Goal: Task Accomplishment & Management: Use online tool/utility

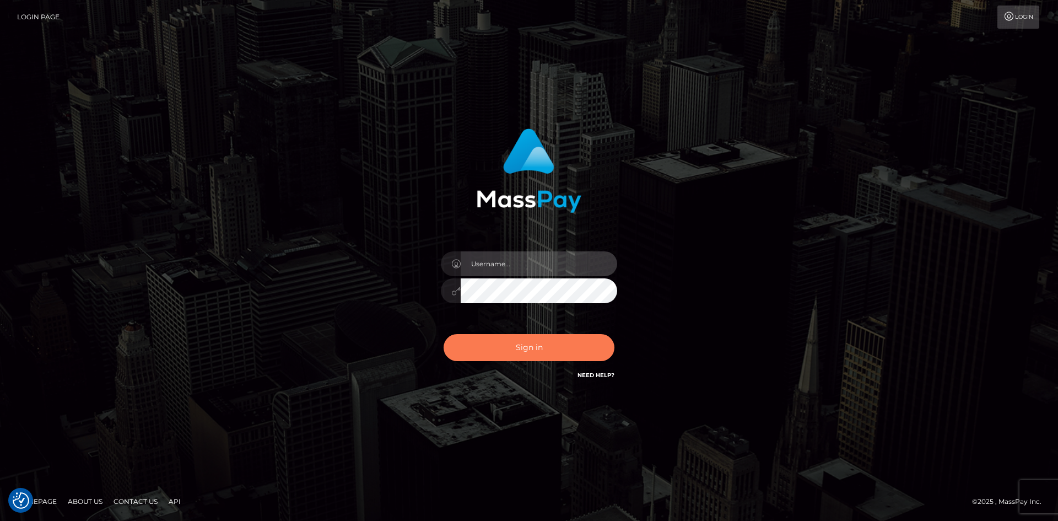
type input "alexstef"
click at [550, 344] on button "Sign in" at bounding box center [529, 347] width 171 height 27
type input "alexstef"
click at [492, 347] on button "Sign in" at bounding box center [529, 347] width 171 height 27
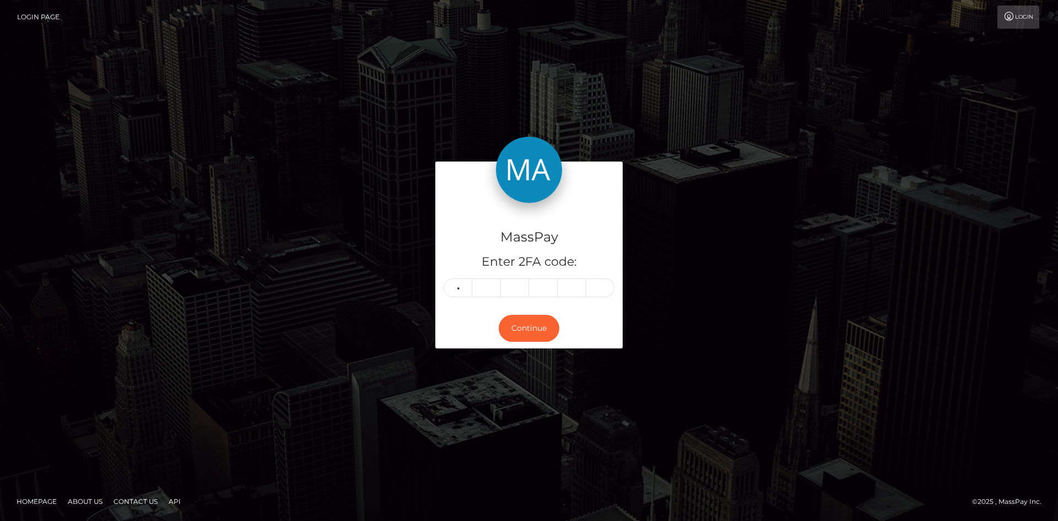
type input "8"
type input "0"
type input "7"
type input "5"
type input "9"
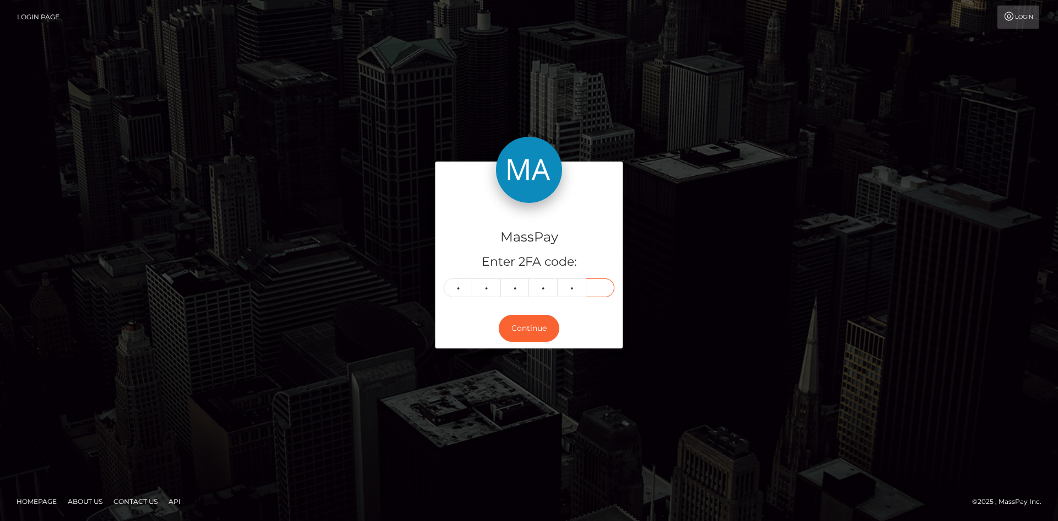
type input "3"
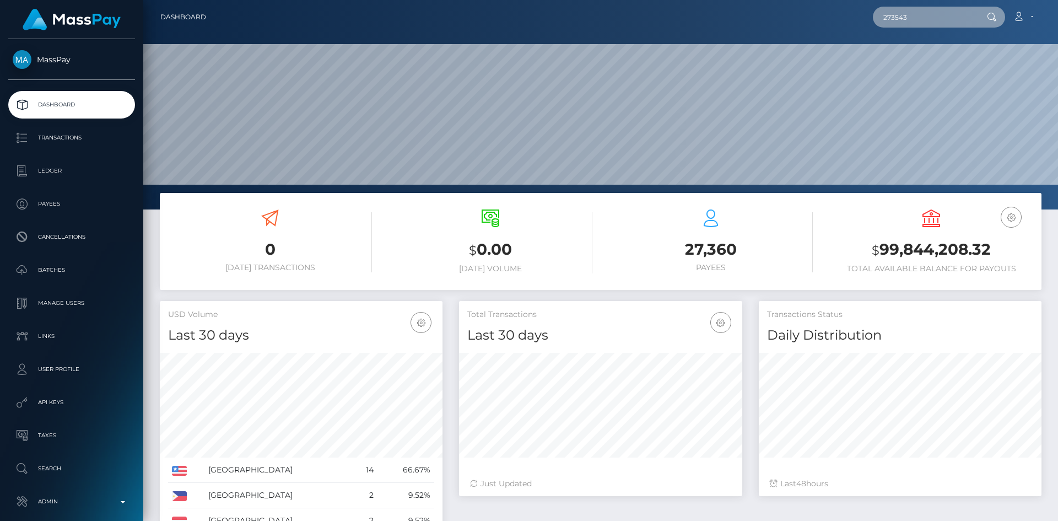
scroll to position [196, 283]
click at [964, 21] on input "273543" at bounding box center [925, 17] width 104 height 21
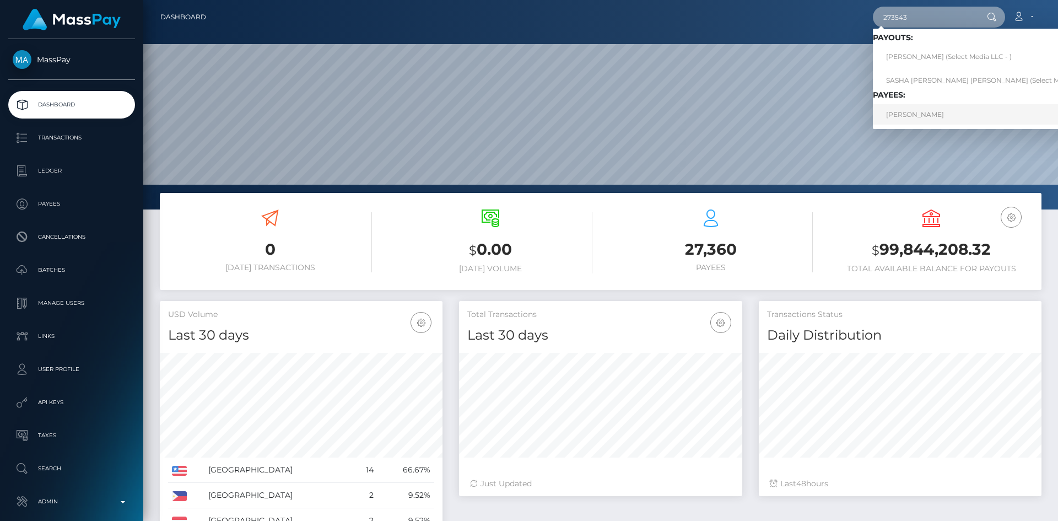
type input "273543"
click at [916, 115] on link "Alex Gonzalez" at bounding box center [991, 114] width 236 height 20
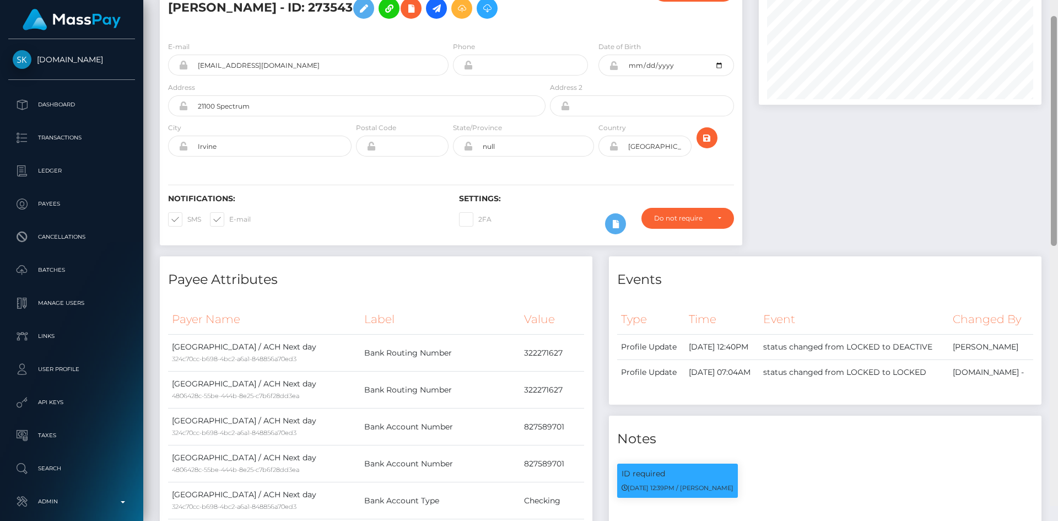
scroll to position [43, 0]
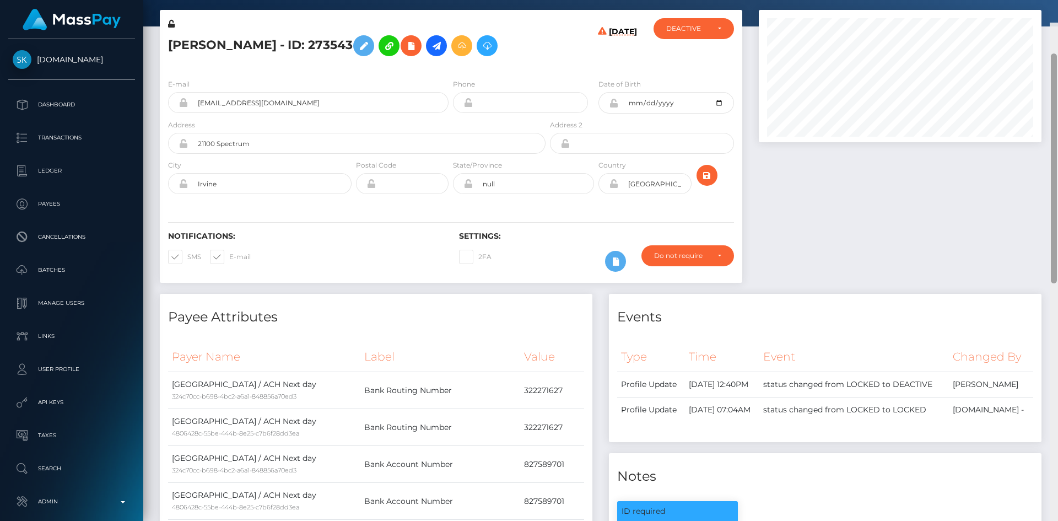
drag, startPoint x: 0, startPoint y: 0, endPoint x: 1034, endPoint y: 47, distance: 1034.7
click at [1041, 49] on div "Customer Profile Loading... Loading..." at bounding box center [600, 260] width 915 height 521
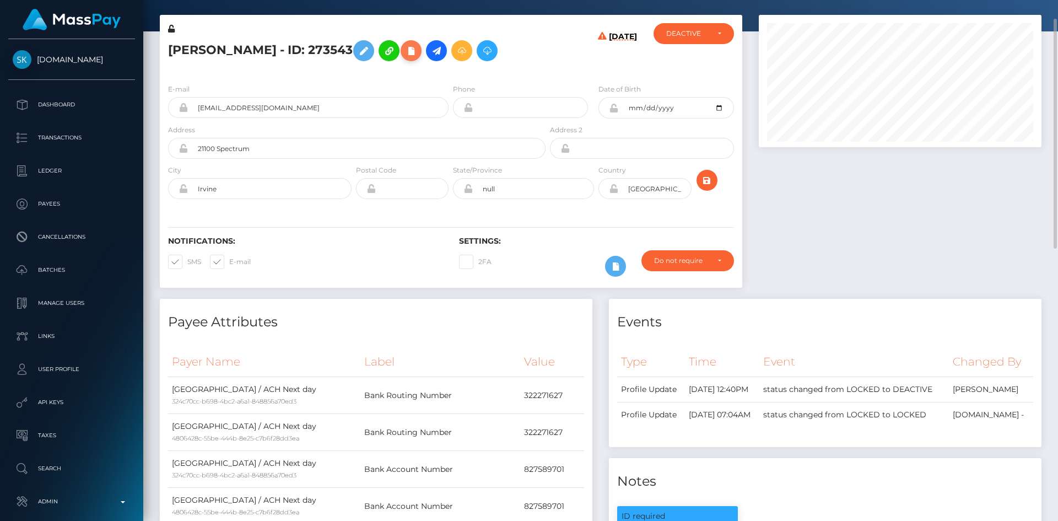
click at [404, 54] on icon at bounding box center [410, 51] width 13 height 14
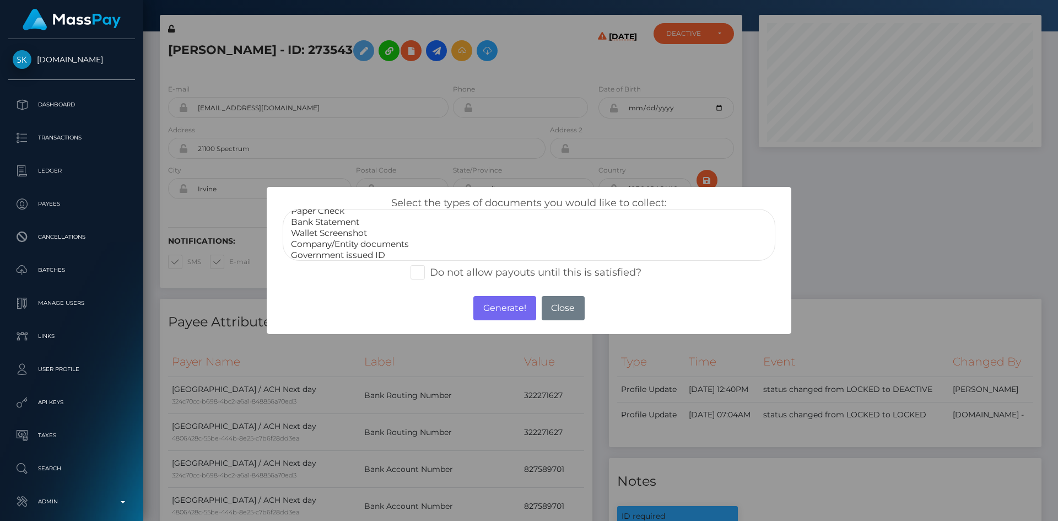
scroll to position [22, 0]
select select "Government issued ID"
click at [379, 241] on option "Government issued ID" at bounding box center [529, 240] width 478 height 11
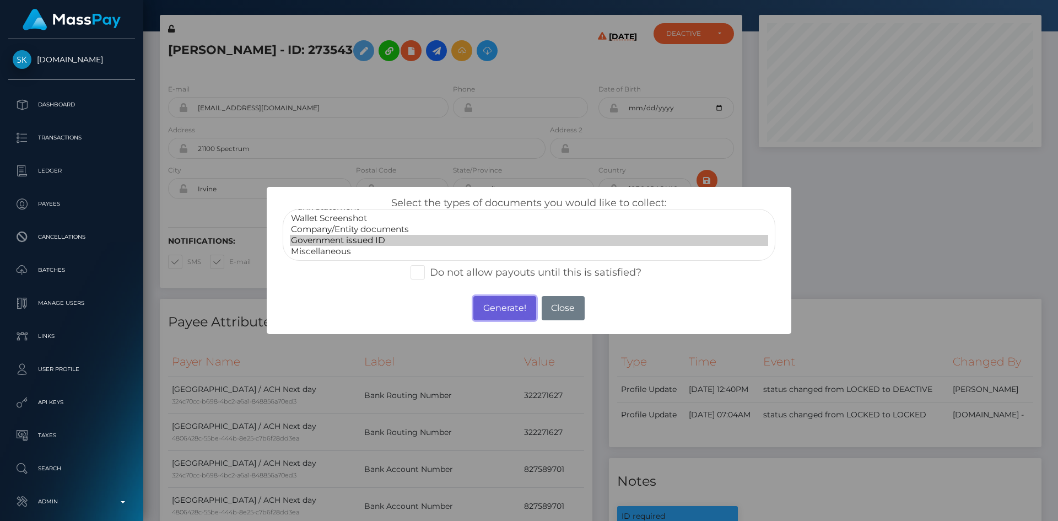
click at [487, 299] on button "Generate!" at bounding box center [504, 308] width 62 height 24
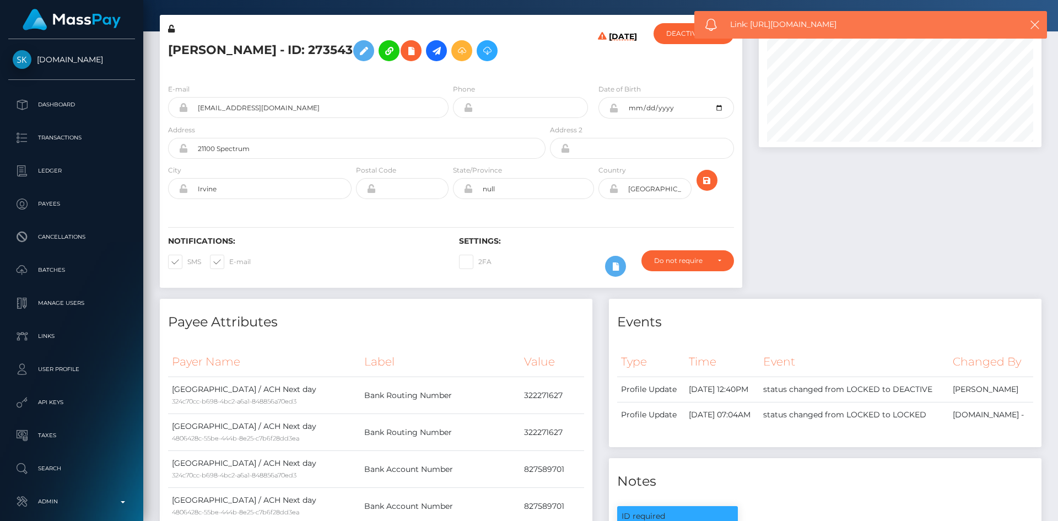
click at [783, 14] on div "Link: https://l.maspay.io/qgTjY" at bounding box center [870, 25] width 353 height 28
click at [793, 28] on span "Link: https://l.maspay.io/qgTjY" at bounding box center [866, 25] width 272 height 12
copy span "Link: https://l.maspay.io/qgTjY"
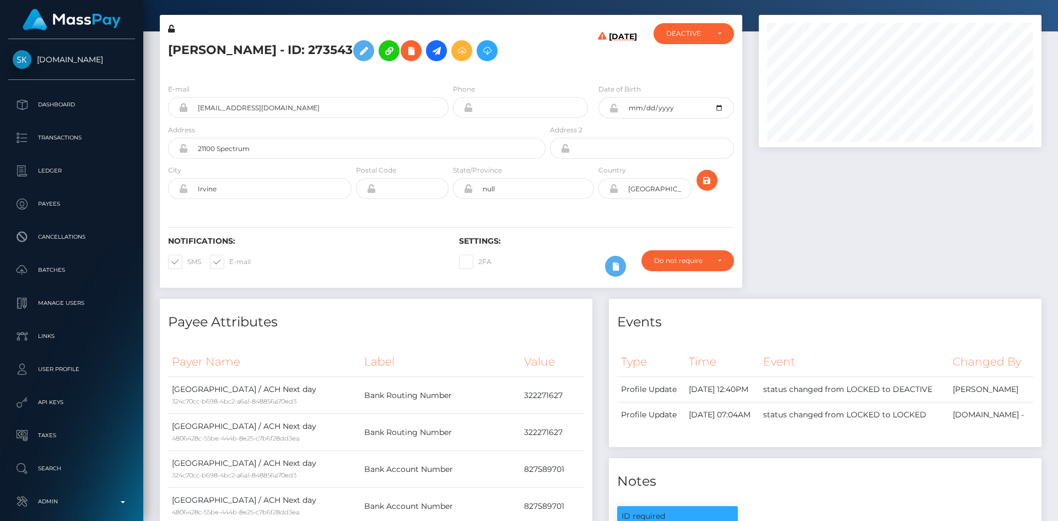
scroll to position [564, 0]
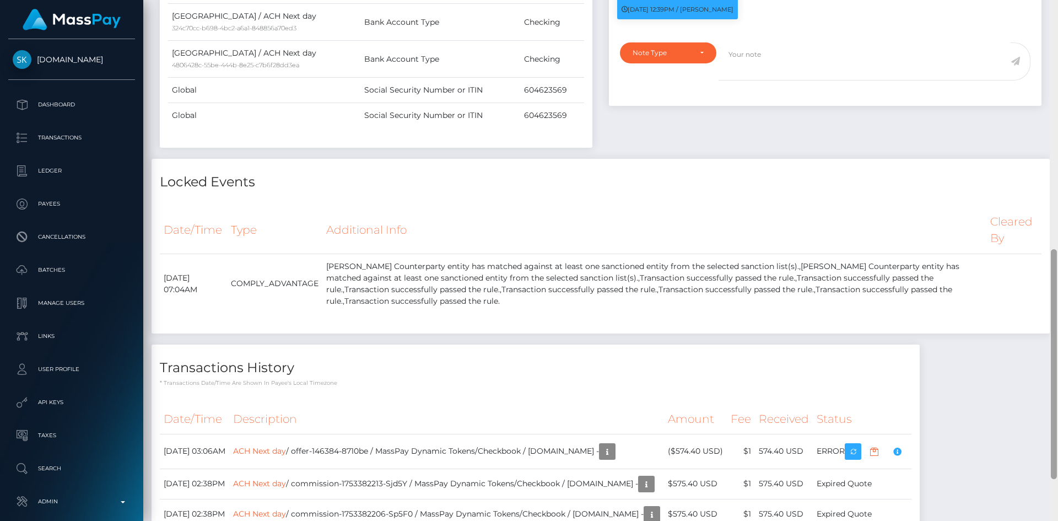
drag, startPoint x: 1057, startPoint y: 160, endPoint x: 1057, endPoint y: 325, distance: 164.7
click at [1057, 376] on div at bounding box center [1054, 260] width 8 height 521
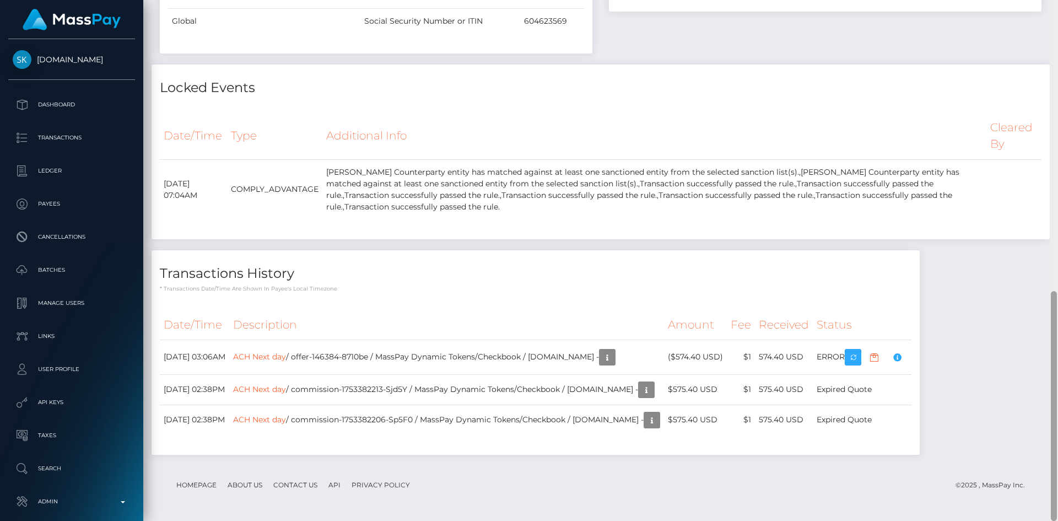
drag, startPoint x: 1057, startPoint y: 300, endPoint x: 1057, endPoint y: 291, distance: 8.8
click at [1057, 291] on div at bounding box center [1054, 260] width 8 height 521
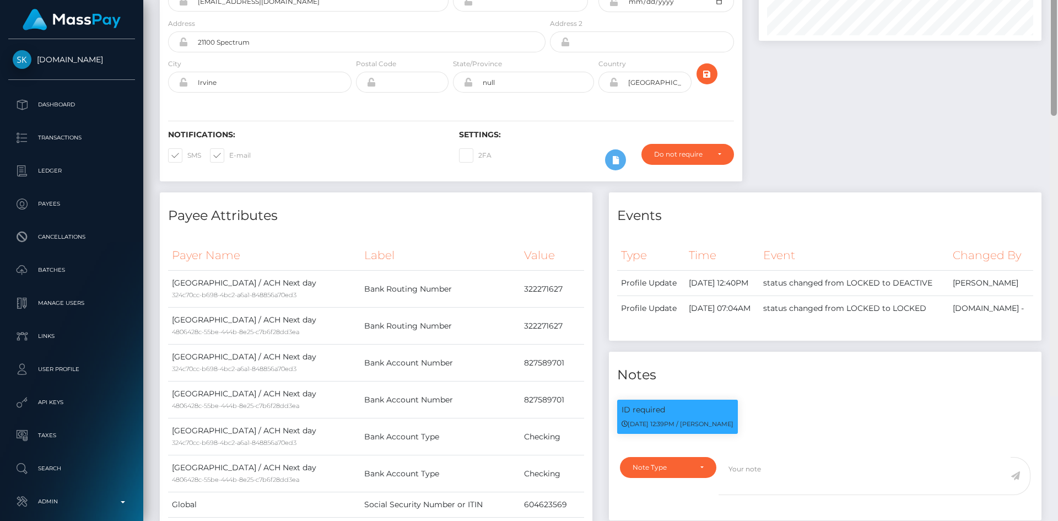
scroll to position [0, 0]
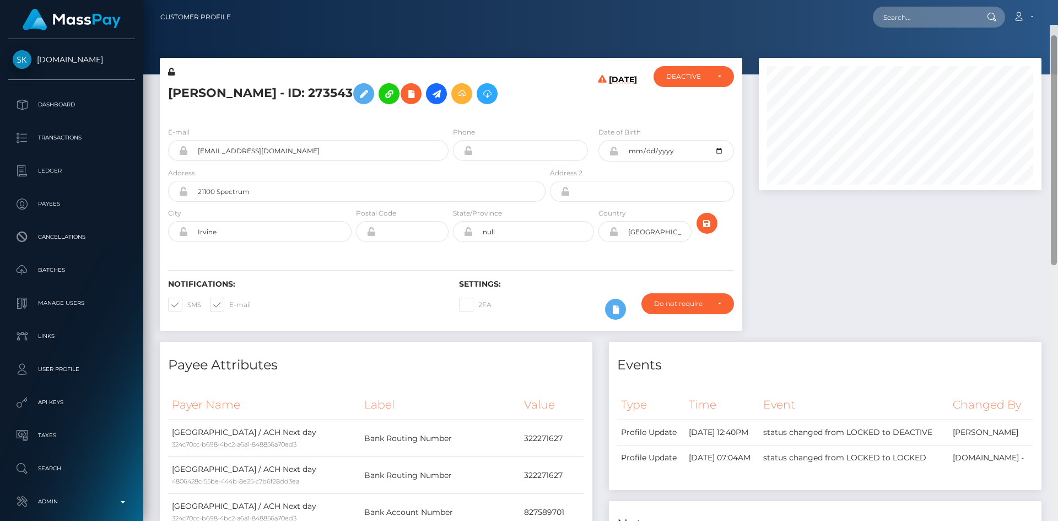
drag, startPoint x: 1054, startPoint y: 345, endPoint x: 1035, endPoint y: -48, distance: 393.9
click at [1035, 0] on html "Skin.Land Dashboard Transactions Ledger Payees Cancellations" at bounding box center [529, 260] width 1058 height 521
